Goal: Task Accomplishment & Management: Manage account settings

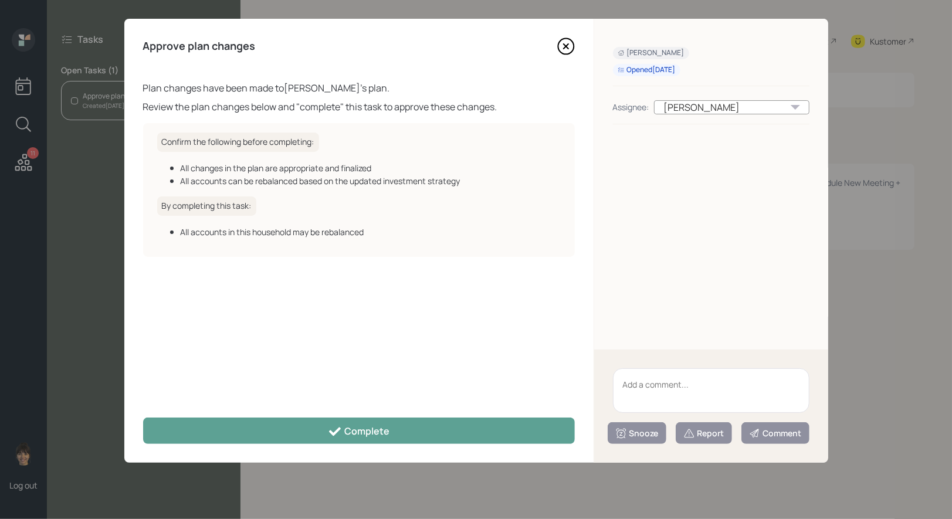
click at [564, 45] on icon at bounding box center [565, 46] width 5 height 5
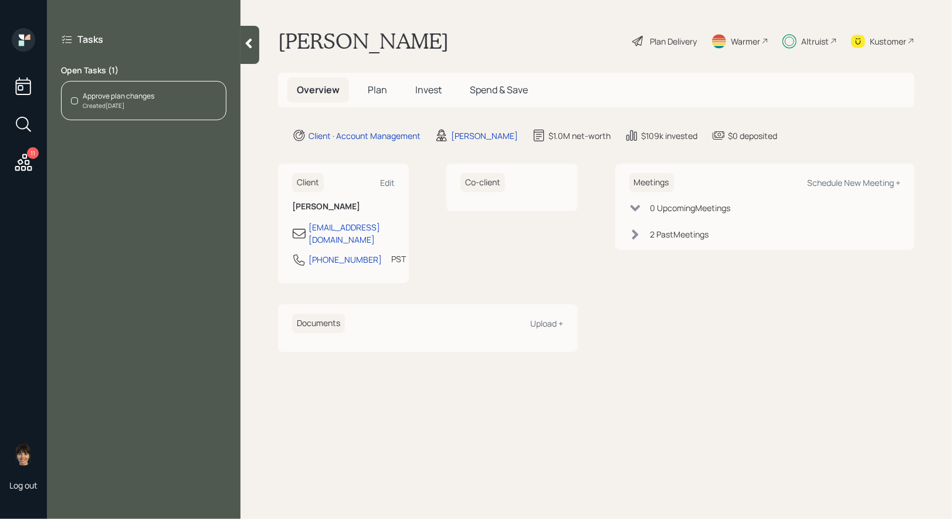
click at [430, 90] on span "Invest" at bounding box center [428, 89] width 26 height 13
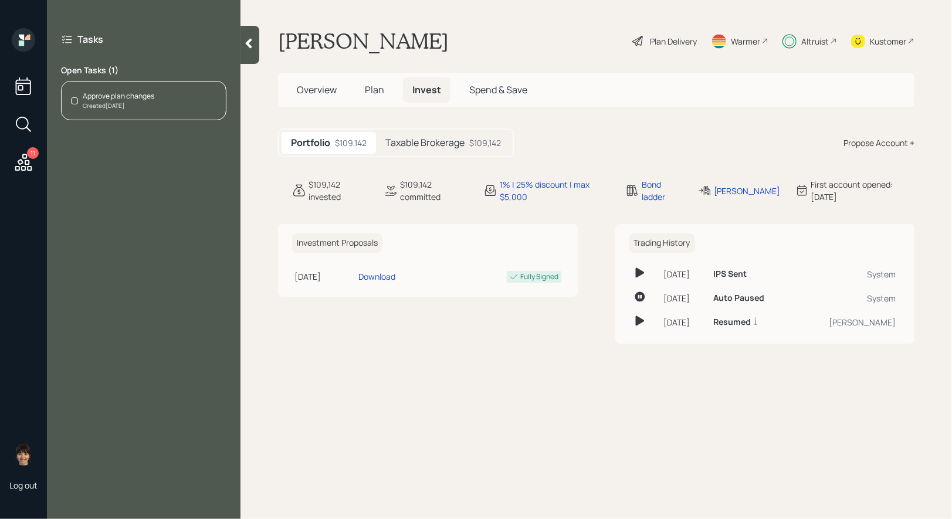
click at [431, 147] on h5 "Taxable Brokerage" at bounding box center [424, 142] width 79 height 11
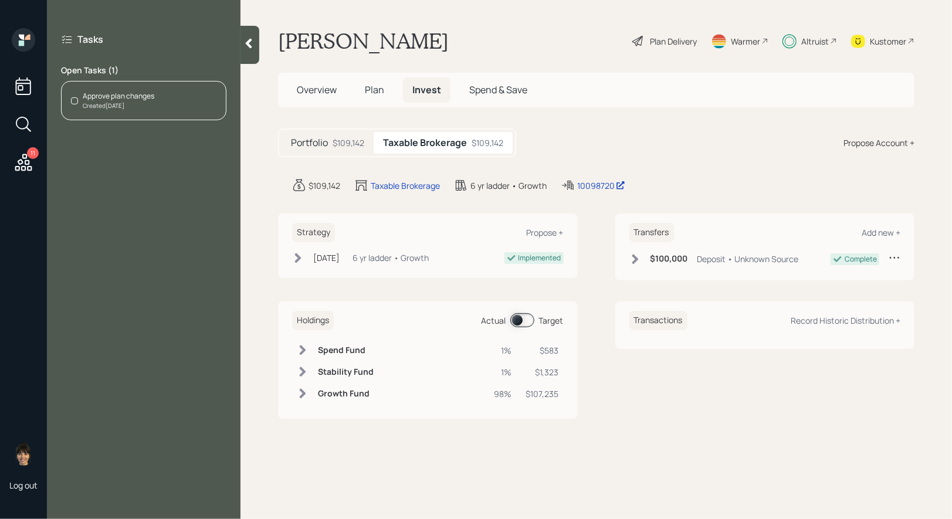
click at [377, 84] on span "Plan" at bounding box center [374, 89] width 19 height 13
